Goal: Task Accomplishment & Management: Manage account settings

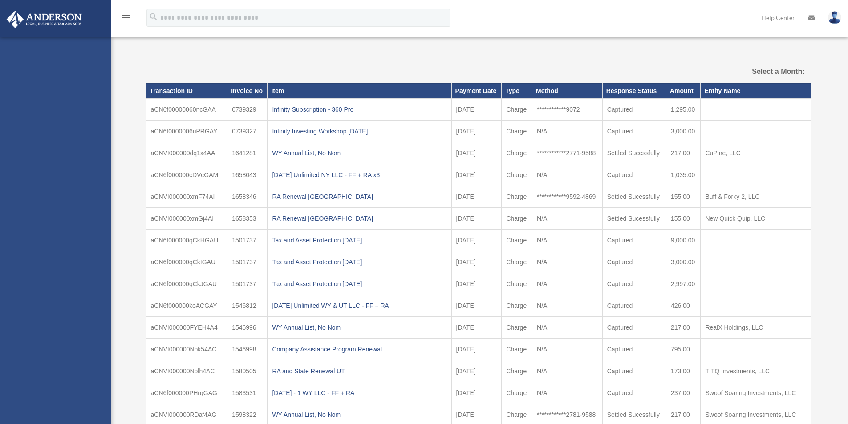
select select
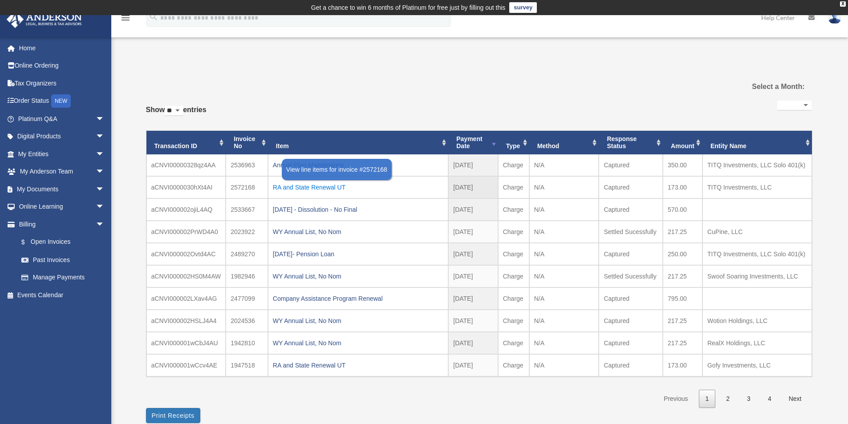
click at [317, 188] on div "RA and State Renewal UT" at bounding box center [358, 187] width 171 height 12
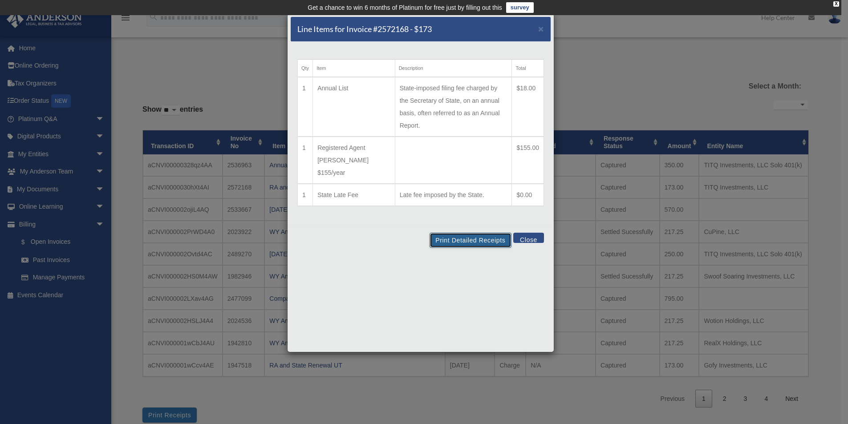
click at [469, 233] on button "Print Detailed Receipts" at bounding box center [470, 240] width 81 height 15
click at [541, 28] on span "×" at bounding box center [541, 29] width 6 height 10
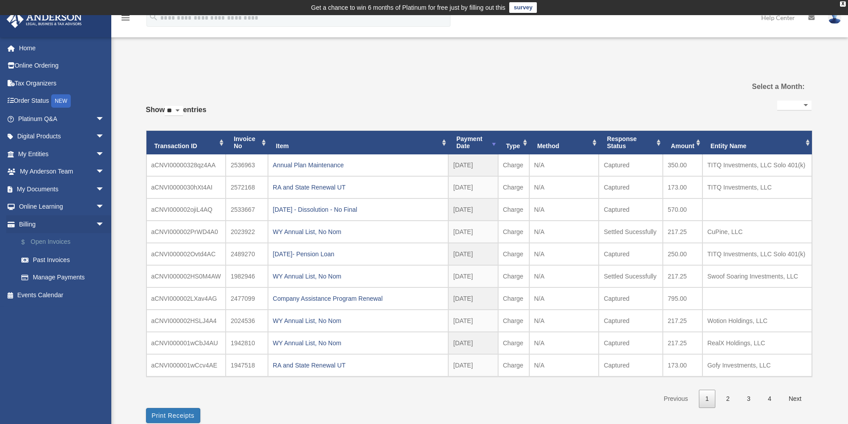
click at [57, 240] on link "$ Open Invoices" at bounding box center [65, 242] width 106 height 18
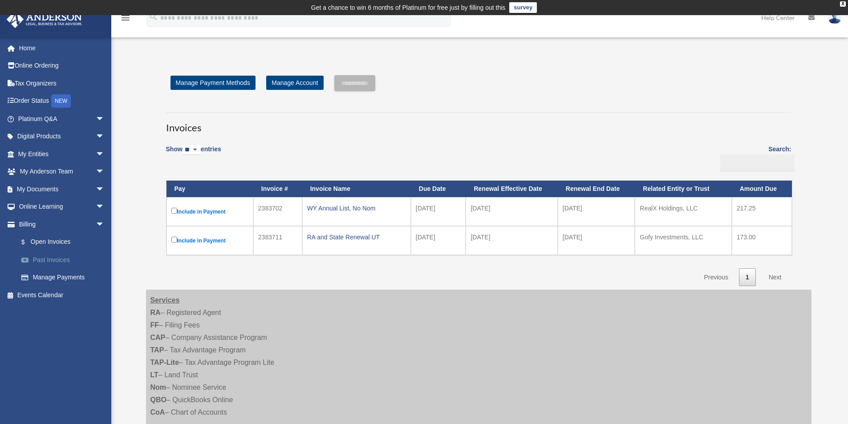
click at [61, 260] on link "Past Invoices" at bounding box center [65, 260] width 106 height 18
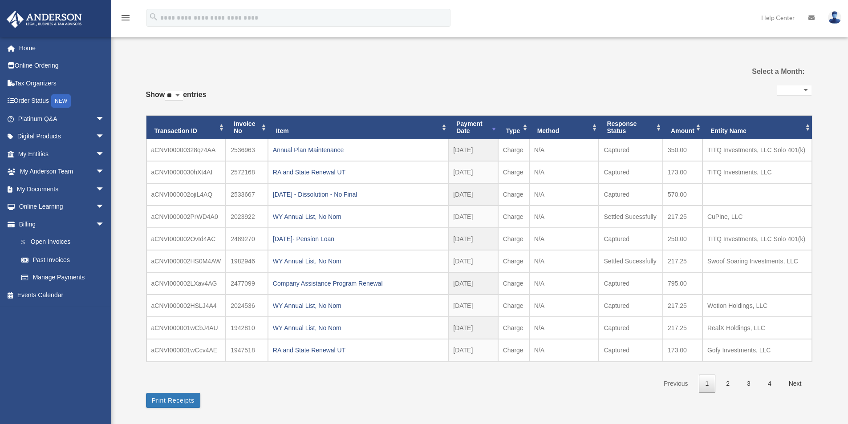
select select
